Goal: Check status: Check status

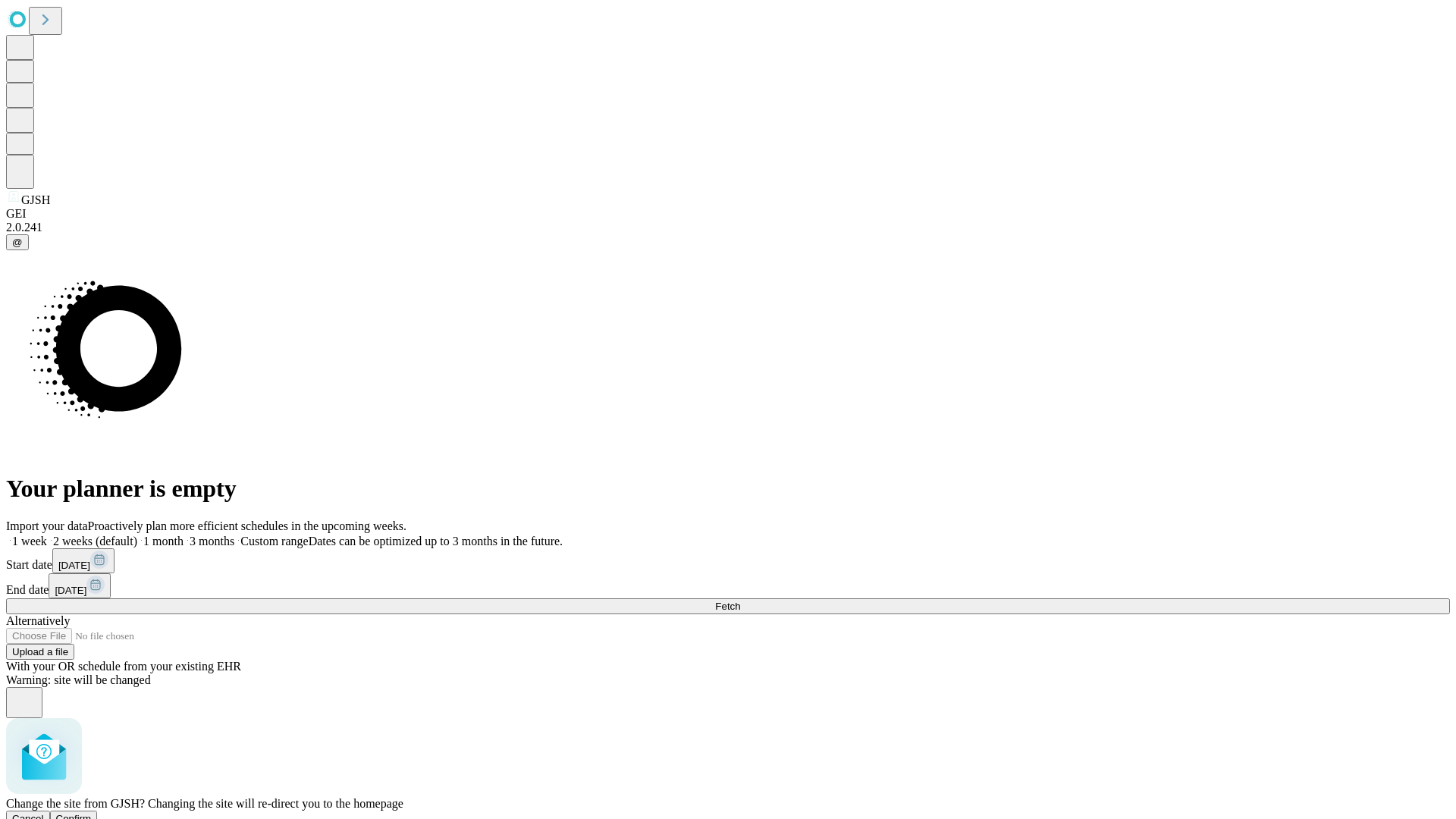
click at [92, 814] on span "Confirm" at bounding box center [75, 819] width 36 height 12
click at [137, 535] on label "2 weeks (default)" at bounding box center [92, 542] width 91 height 13
click at [741, 601] on span "Fetch" at bounding box center [728, 606] width 25 height 12
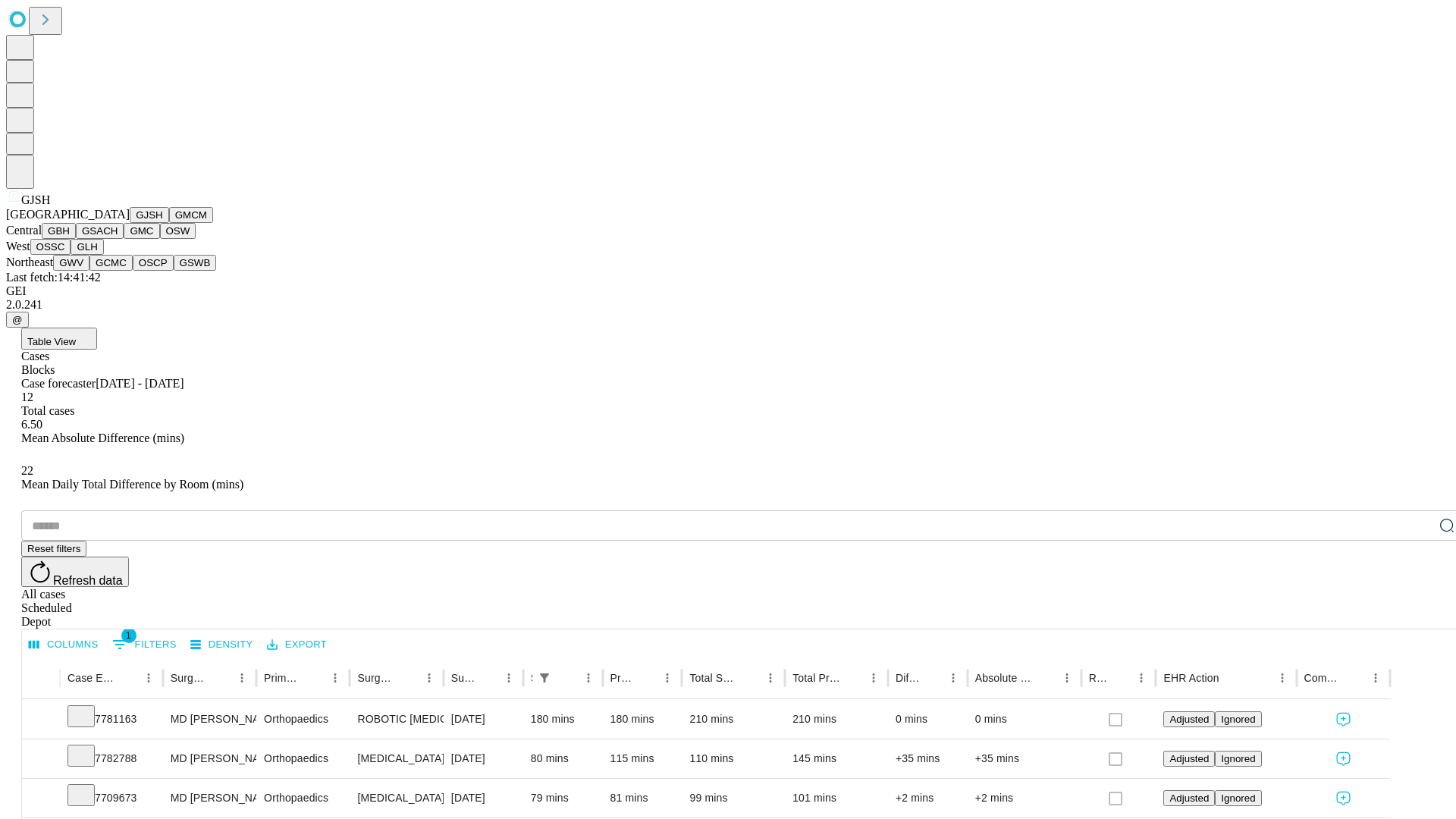
click at [169, 223] on button "GMCM" at bounding box center [190, 216] width 44 height 16
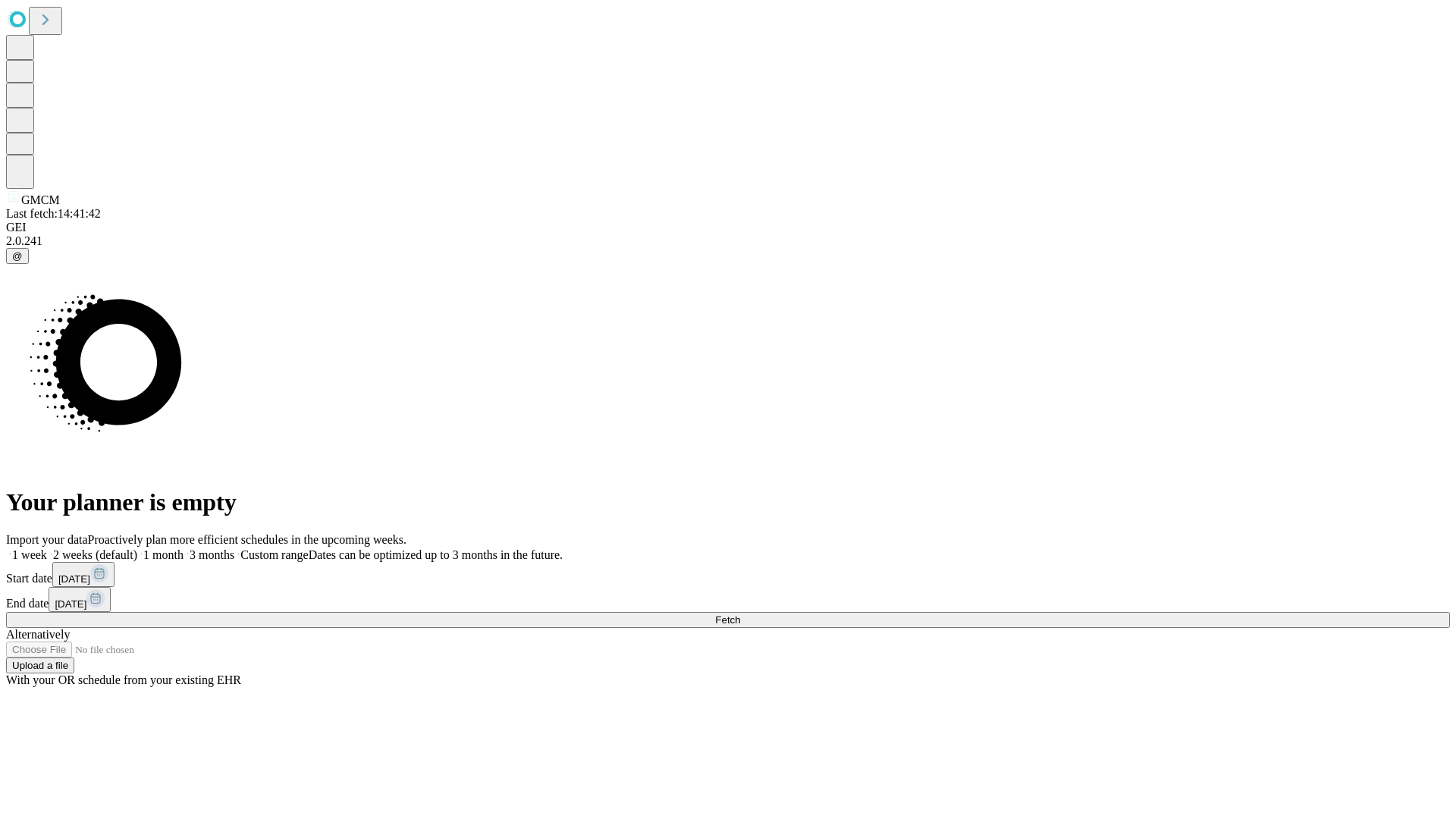
click at [137, 549] on label "2 weeks (default)" at bounding box center [92, 555] width 91 height 13
click at [741, 614] on span "Fetch" at bounding box center [728, 620] width 25 height 12
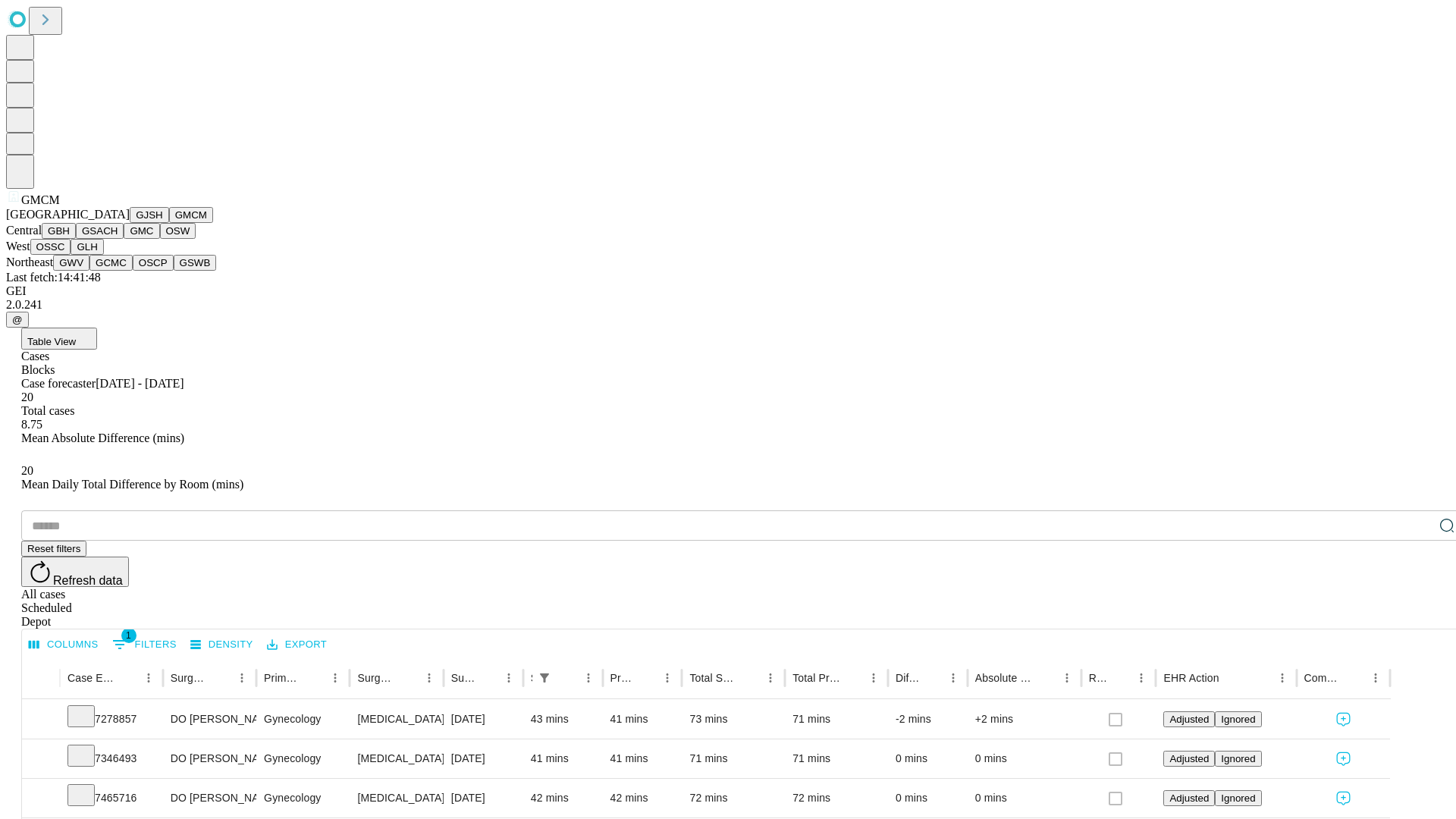
click at [75, 239] on button "GBH" at bounding box center [58, 231] width 34 height 16
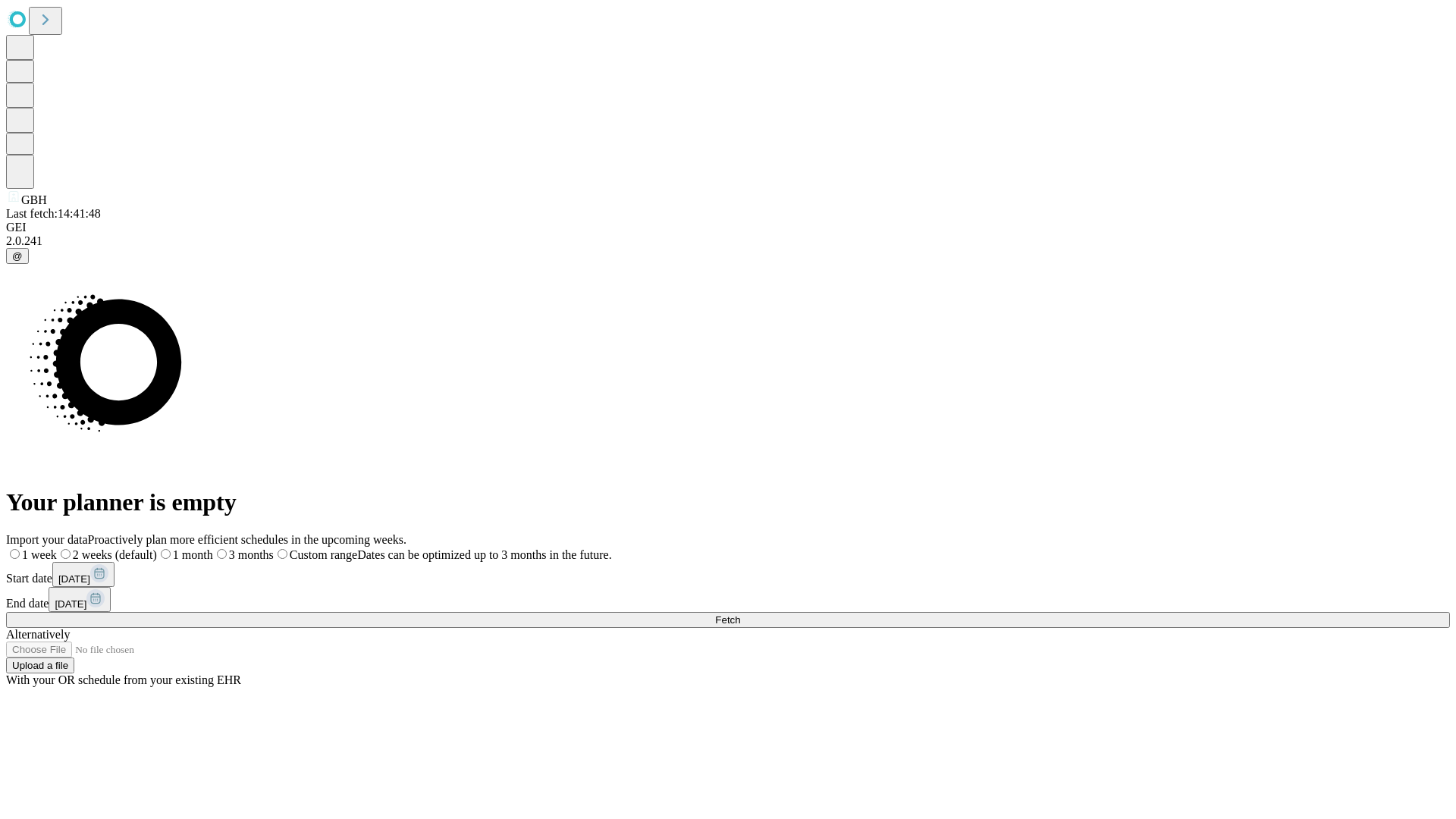
click at [157, 549] on label "2 weeks (default)" at bounding box center [107, 555] width 101 height 13
click at [741, 614] on span "Fetch" at bounding box center [728, 620] width 25 height 12
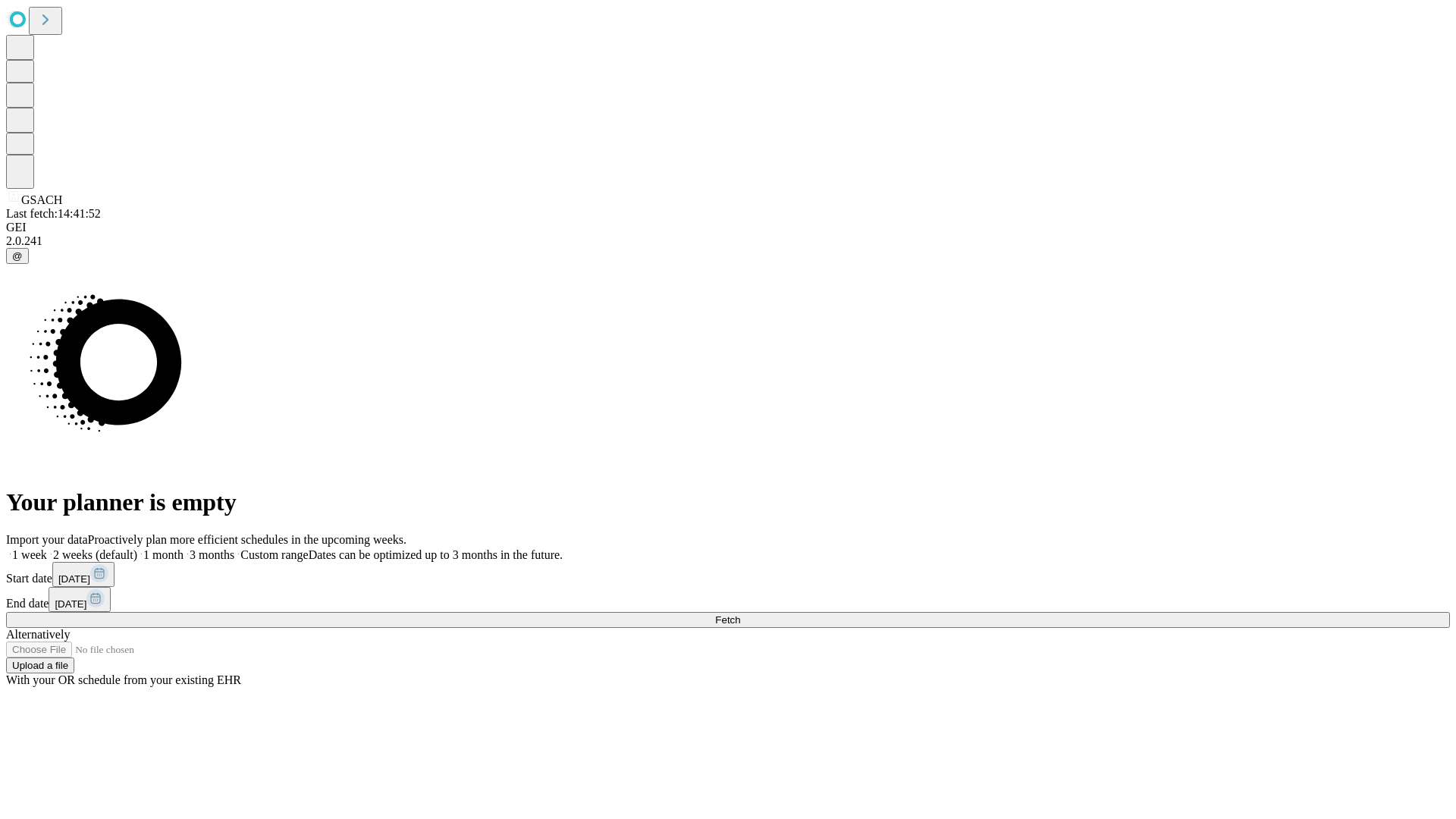
click at [137, 549] on label "2 weeks (default)" at bounding box center [92, 555] width 91 height 13
click at [741, 614] on span "Fetch" at bounding box center [728, 620] width 25 height 12
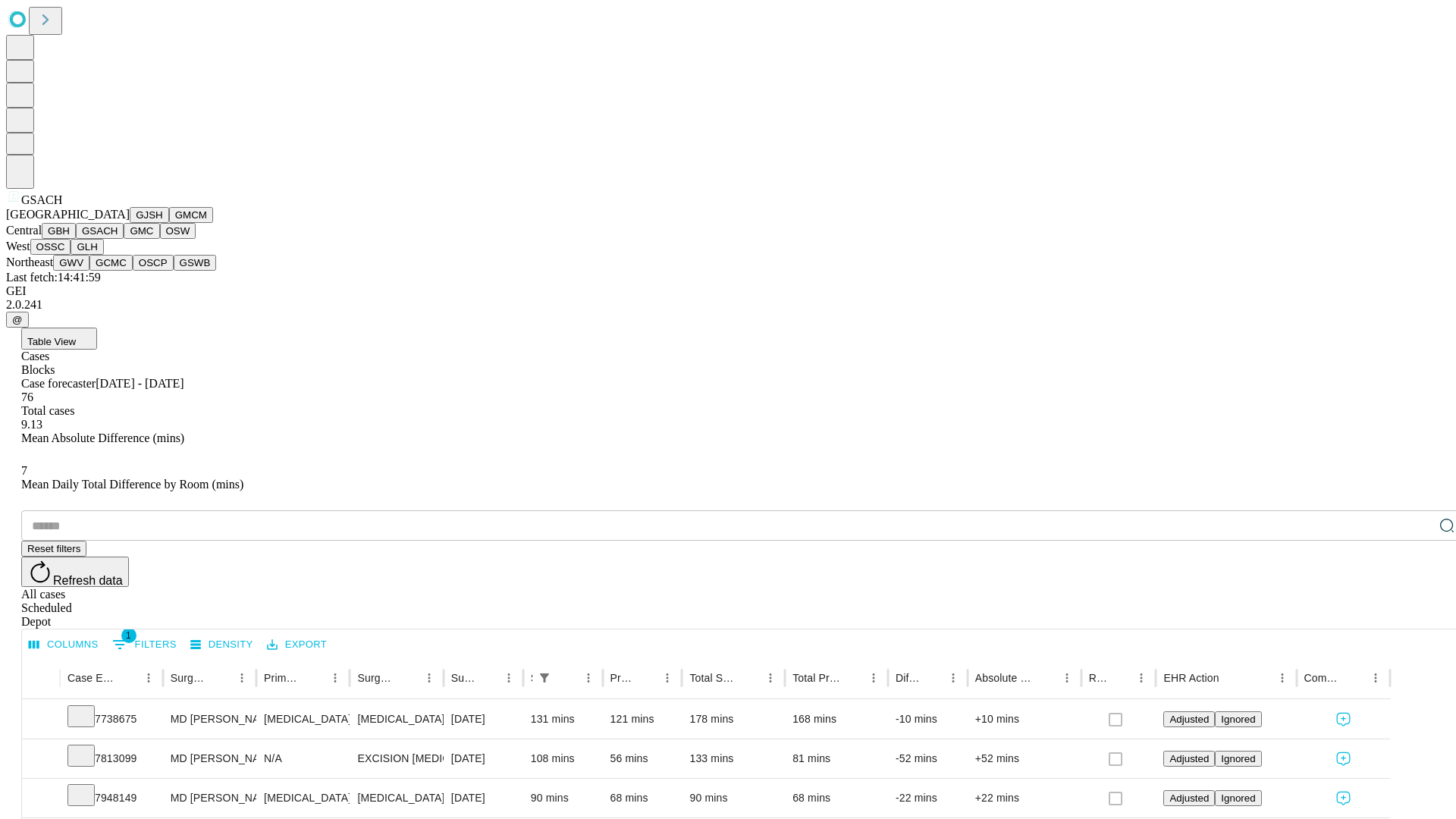
click at [124, 239] on button "GMC" at bounding box center [142, 231] width 36 height 16
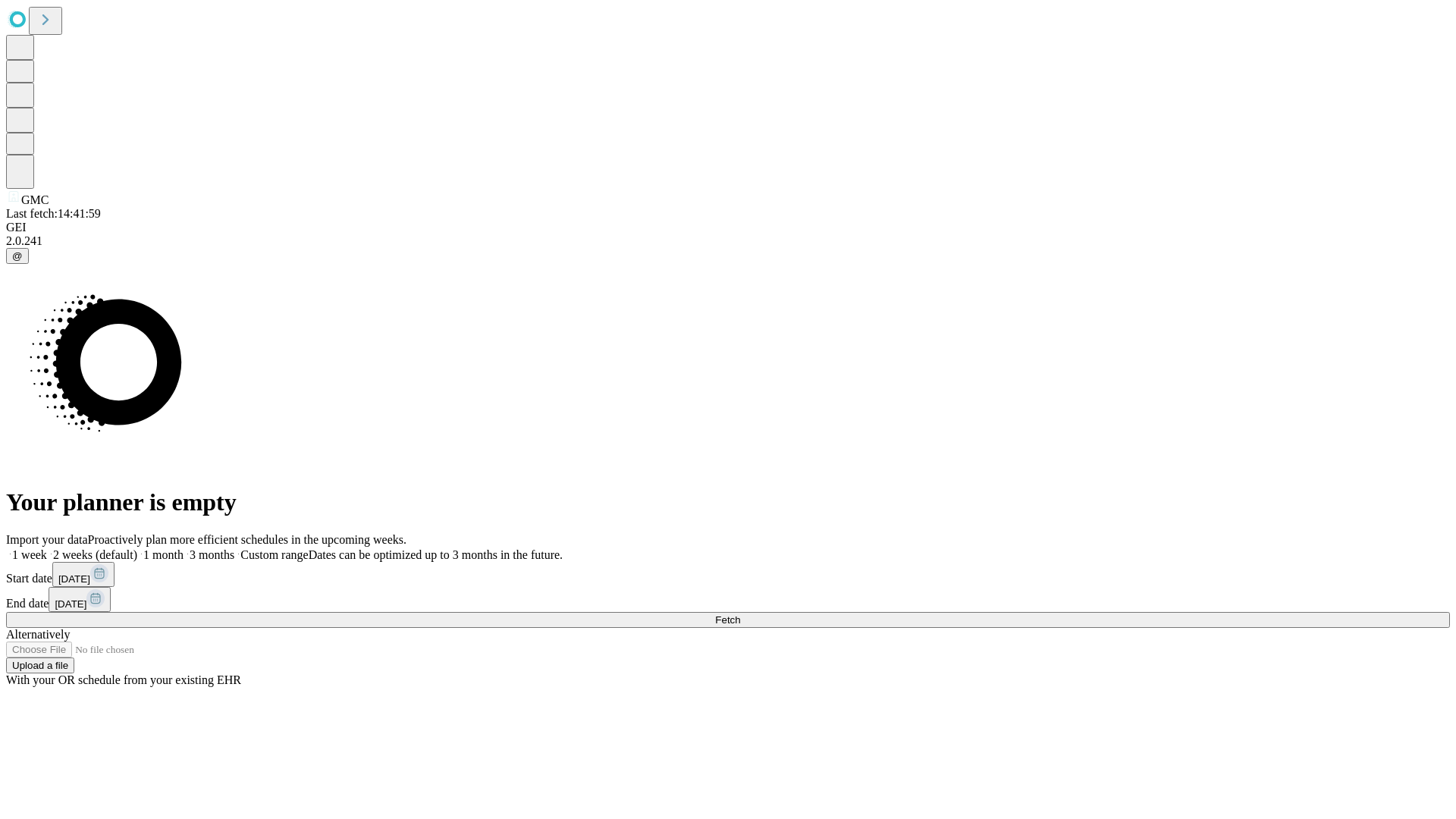
click at [137, 549] on label "2 weeks (default)" at bounding box center [92, 555] width 91 height 13
click at [741, 614] on span "Fetch" at bounding box center [728, 620] width 25 height 12
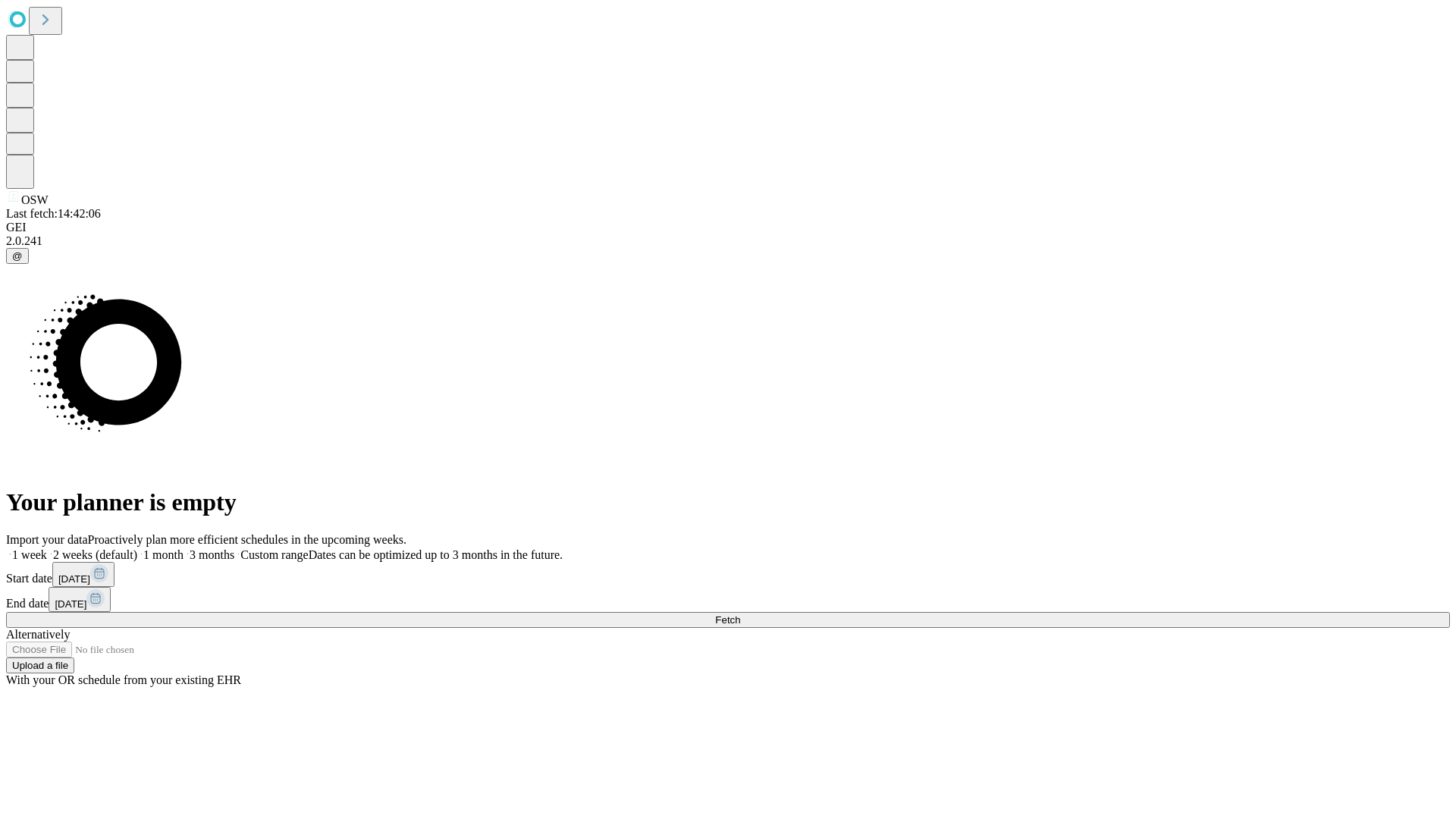
click at [137, 549] on label "2 weeks (default)" at bounding box center [92, 555] width 91 height 13
click at [741, 614] on span "Fetch" at bounding box center [728, 620] width 25 height 12
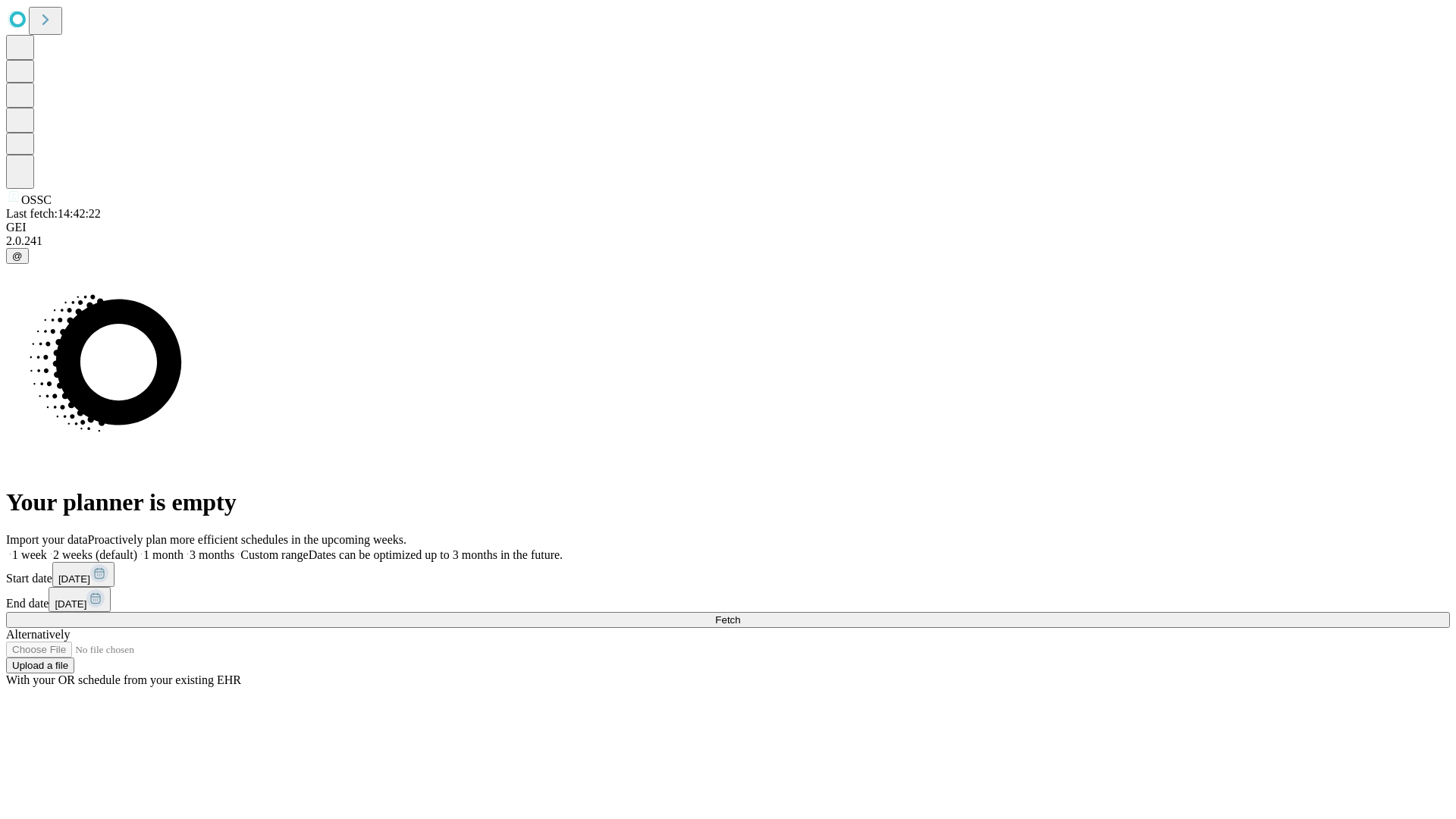
click at [137, 549] on label "2 weeks (default)" at bounding box center [92, 555] width 91 height 13
click at [741, 614] on span "Fetch" at bounding box center [728, 620] width 25 height 12
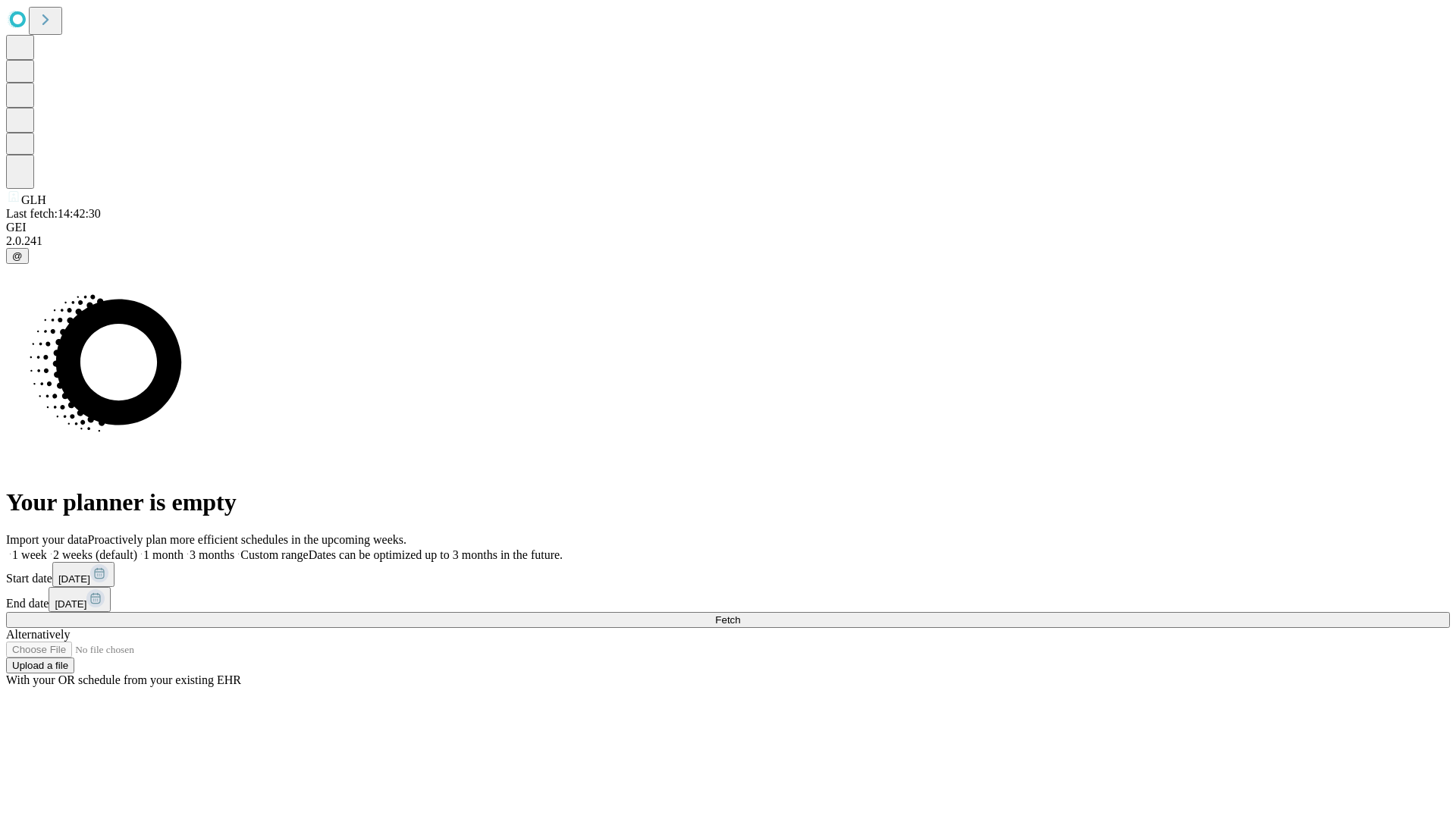
click at [137, 549] on label "2 weeks (default)" at bounding box center [92, 555] width 91 height 13
click at [741, 614] on span "Fetch" at bounding box center [728, 620] width 25 height 12
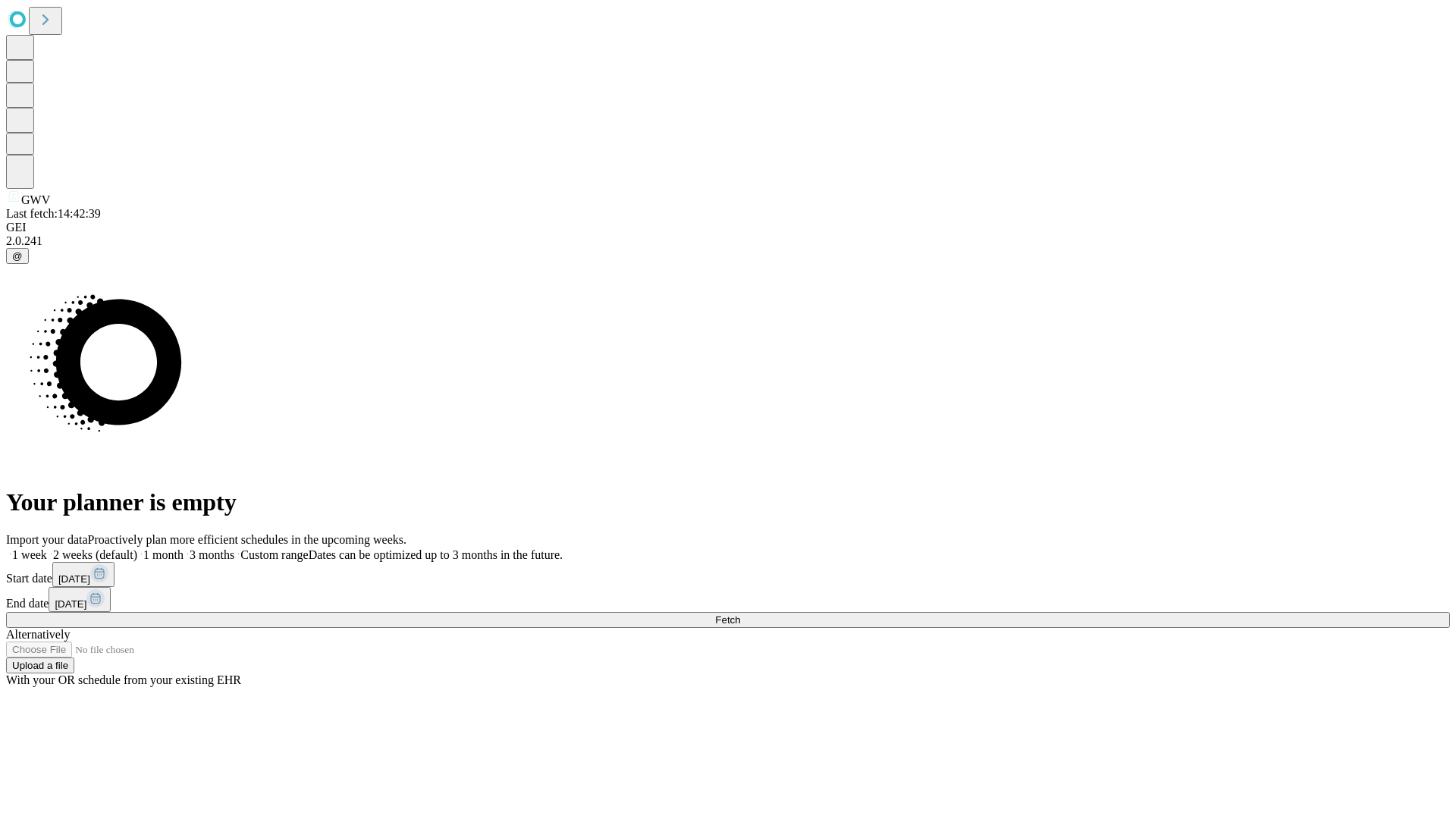
click at [137, 549] on label "2 weeks (default)" at bounding box center [92, 555] width 91 height 13
click at [741, 614] on span "Fetch" at bounding box center [728, 620] width 25 height 12
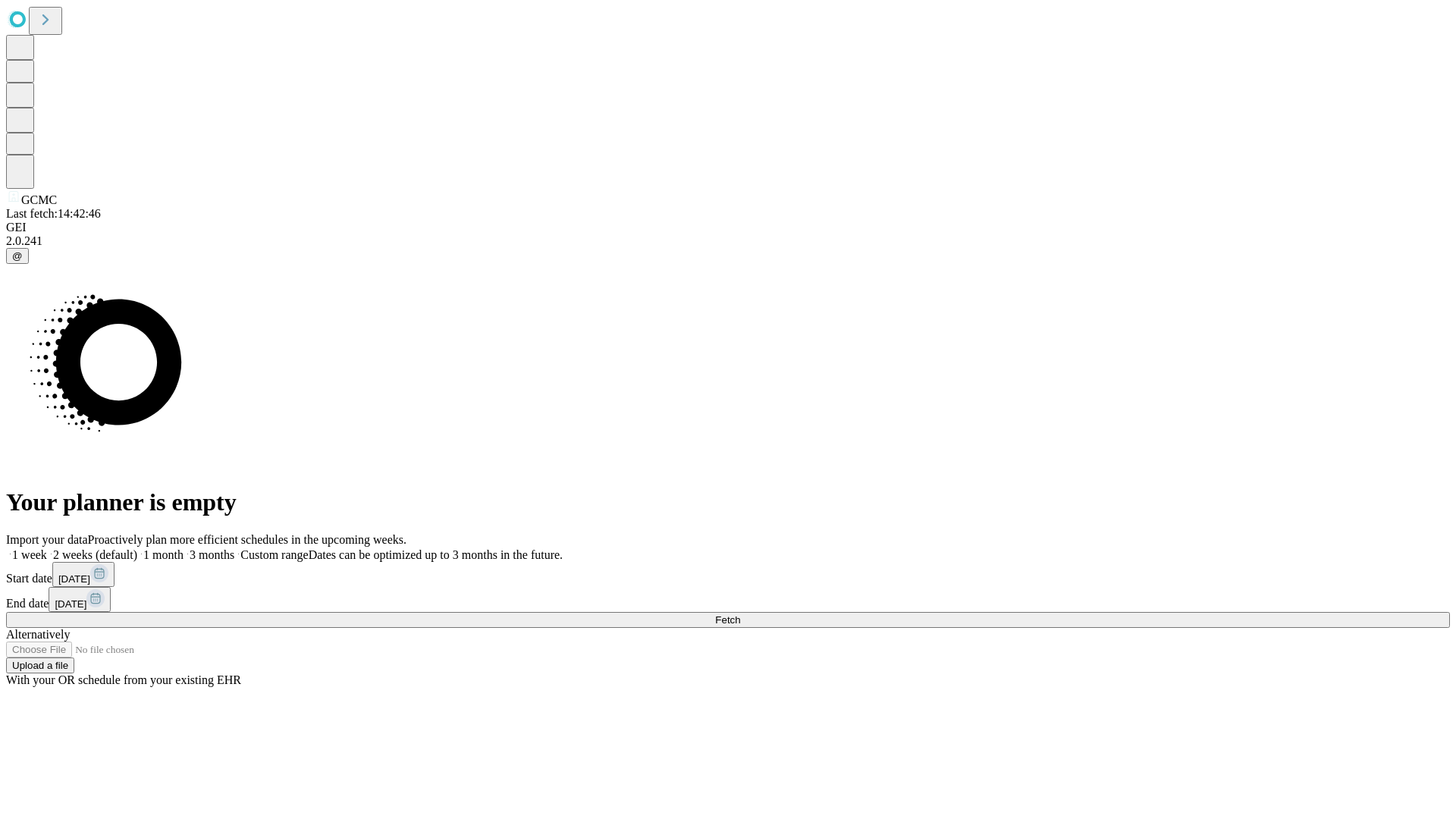
click at [137, 549] on label "2 weeks (default)" at bounding box center [92, 555] width 91 height 13
click at [741, 614] on span "Fetch" at bounding box center [728, 620] width 25 height 12
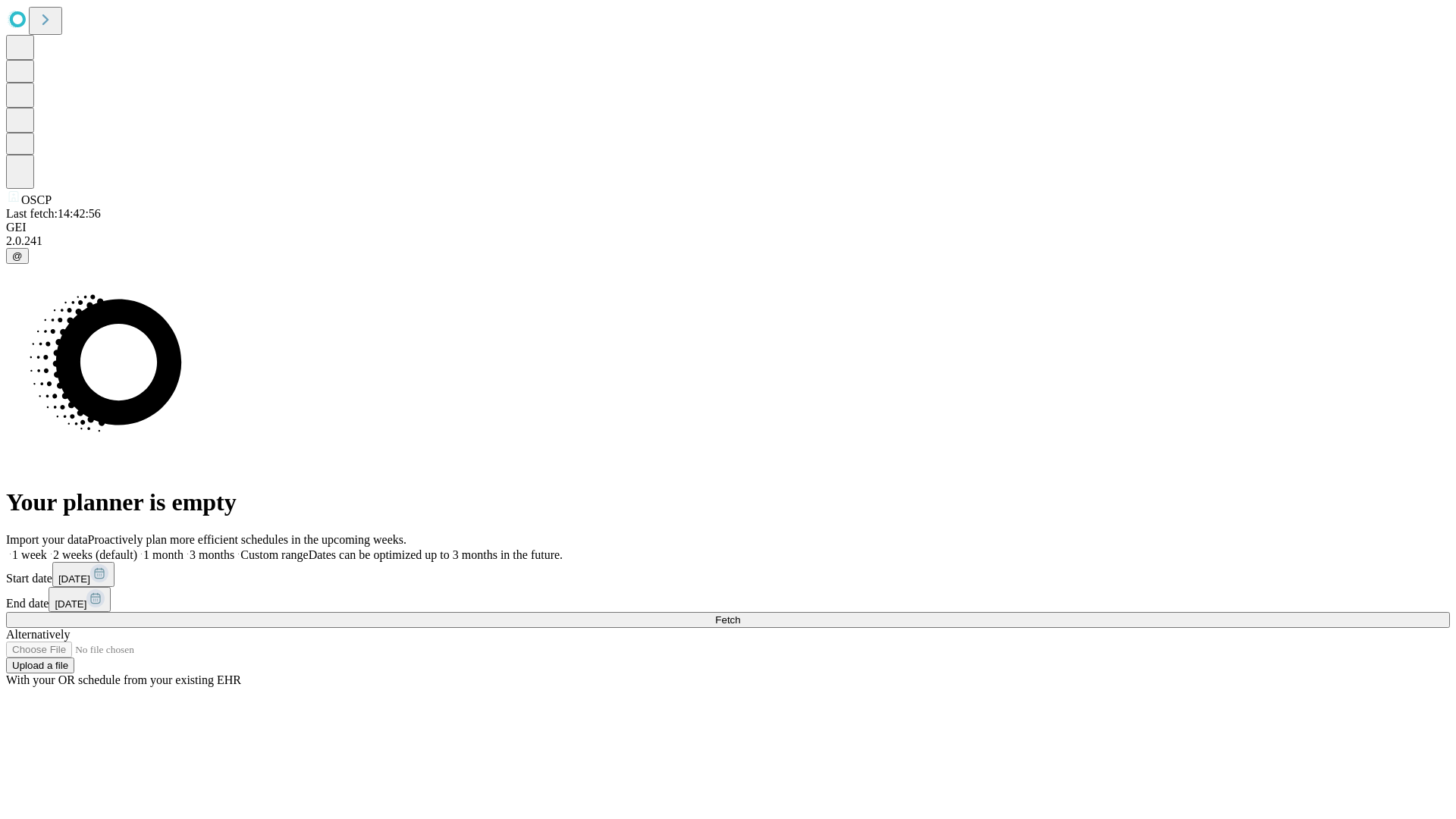
click at [137, 549] on label "2 weeks (default)" at bounding box center [92, 555] width 91 height 13
click at [741, 614] on span "Fetch" at bounding box center [728, 620] width 25 height 12
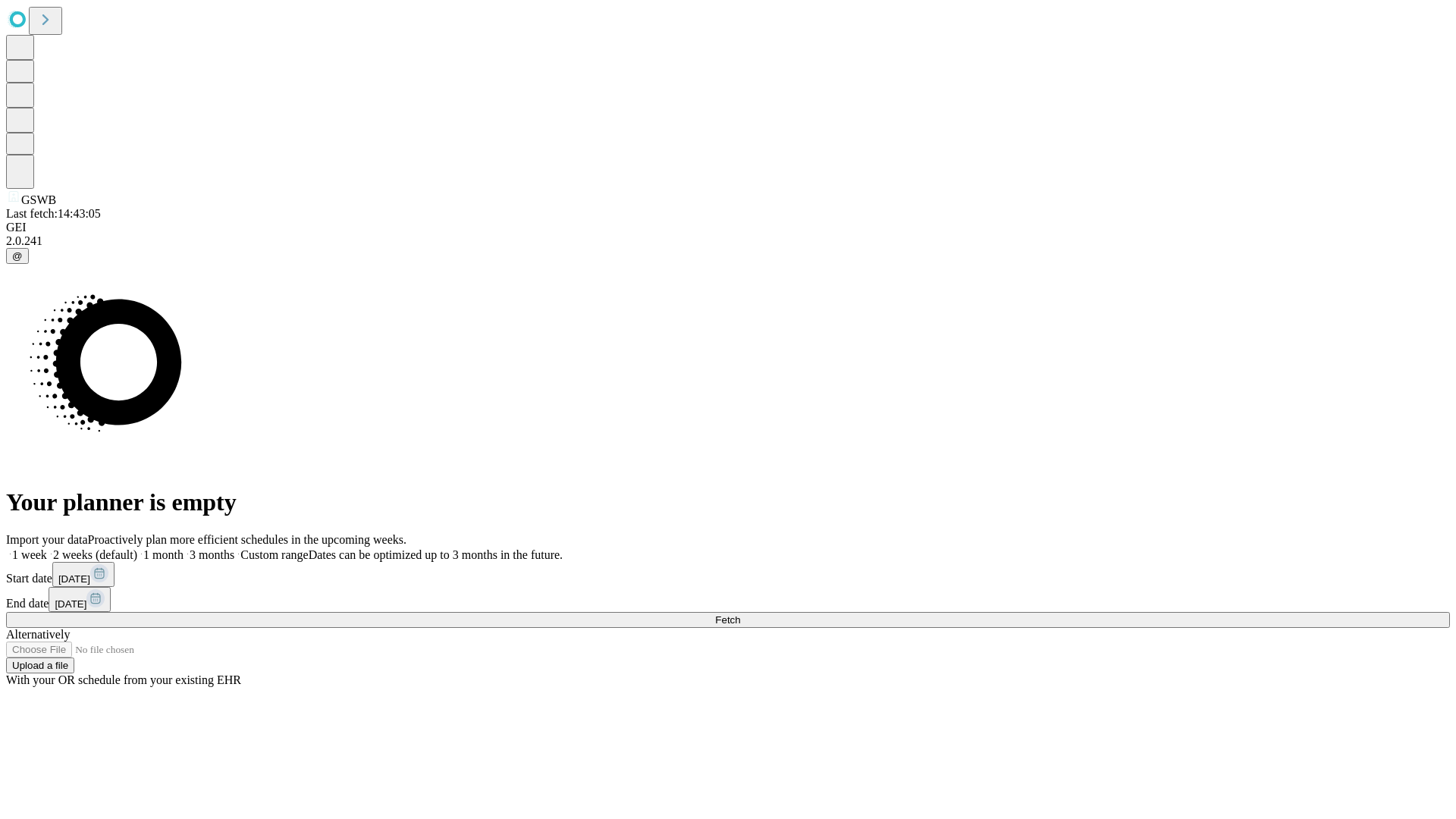
click at [137, 549] on label "2 weeks (default)" at bounding box center [92, 555] width 91 height 13
click at [741, 614] on span "Fetch" at bounding box center [728, 620] width 25 height 12
